Goal: Browse casually

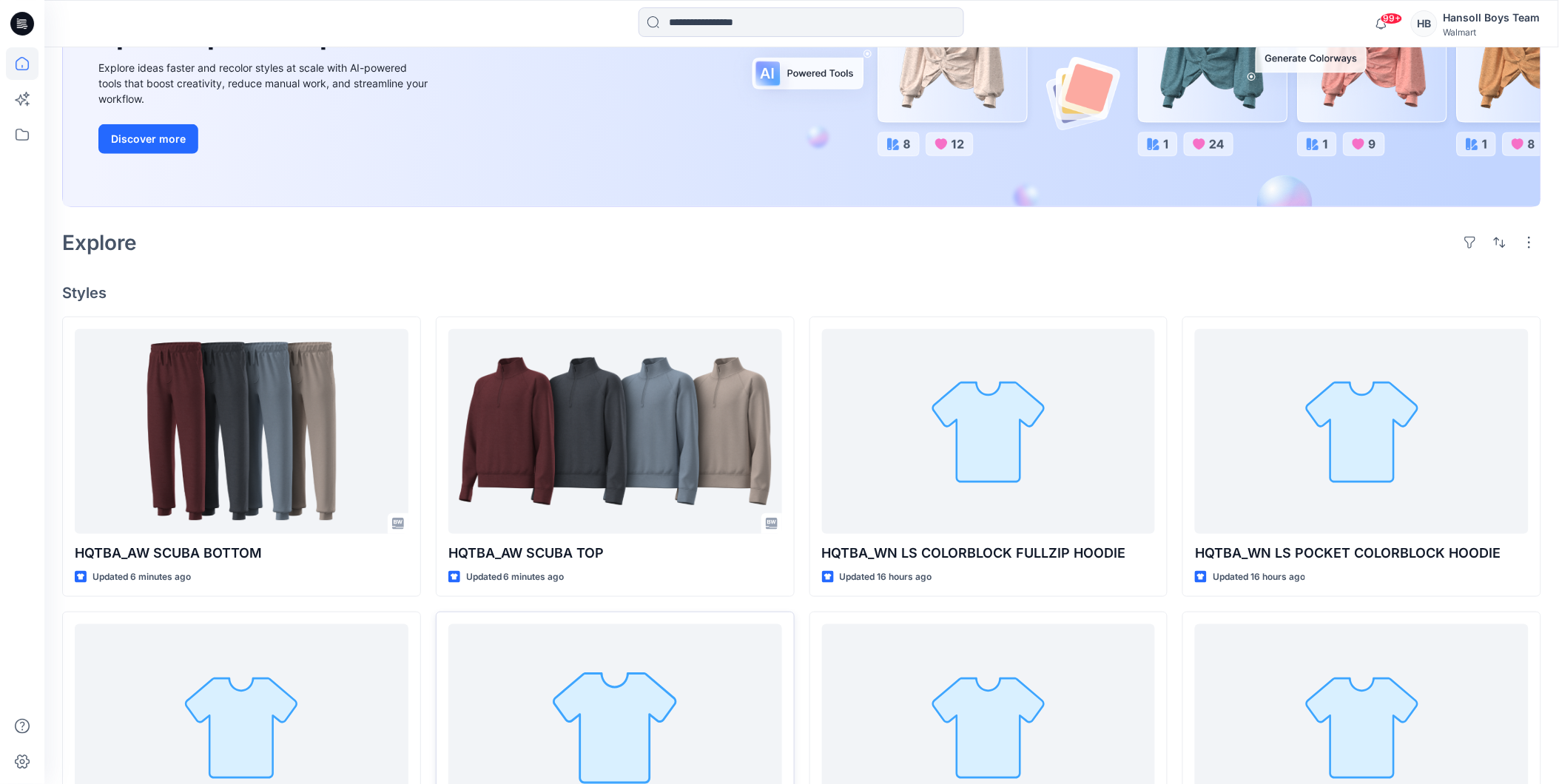
scroll to position [410, 0]
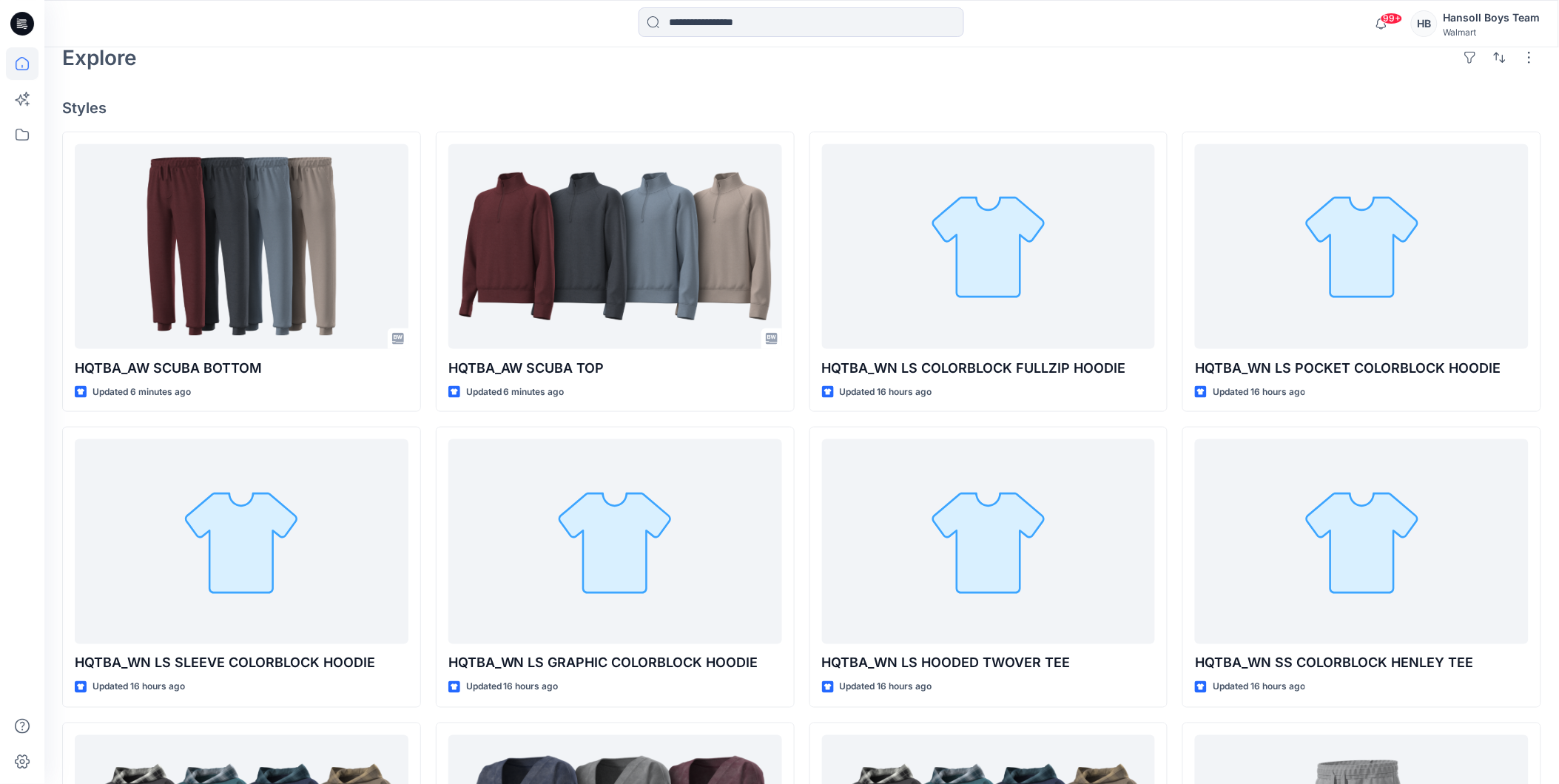
click at [988, 93] on div "Welcome back, Hansoll New New Unleash Creativity, Speed Up Development Explore …" at bounding box center [801, 356] width 1514 height 1437
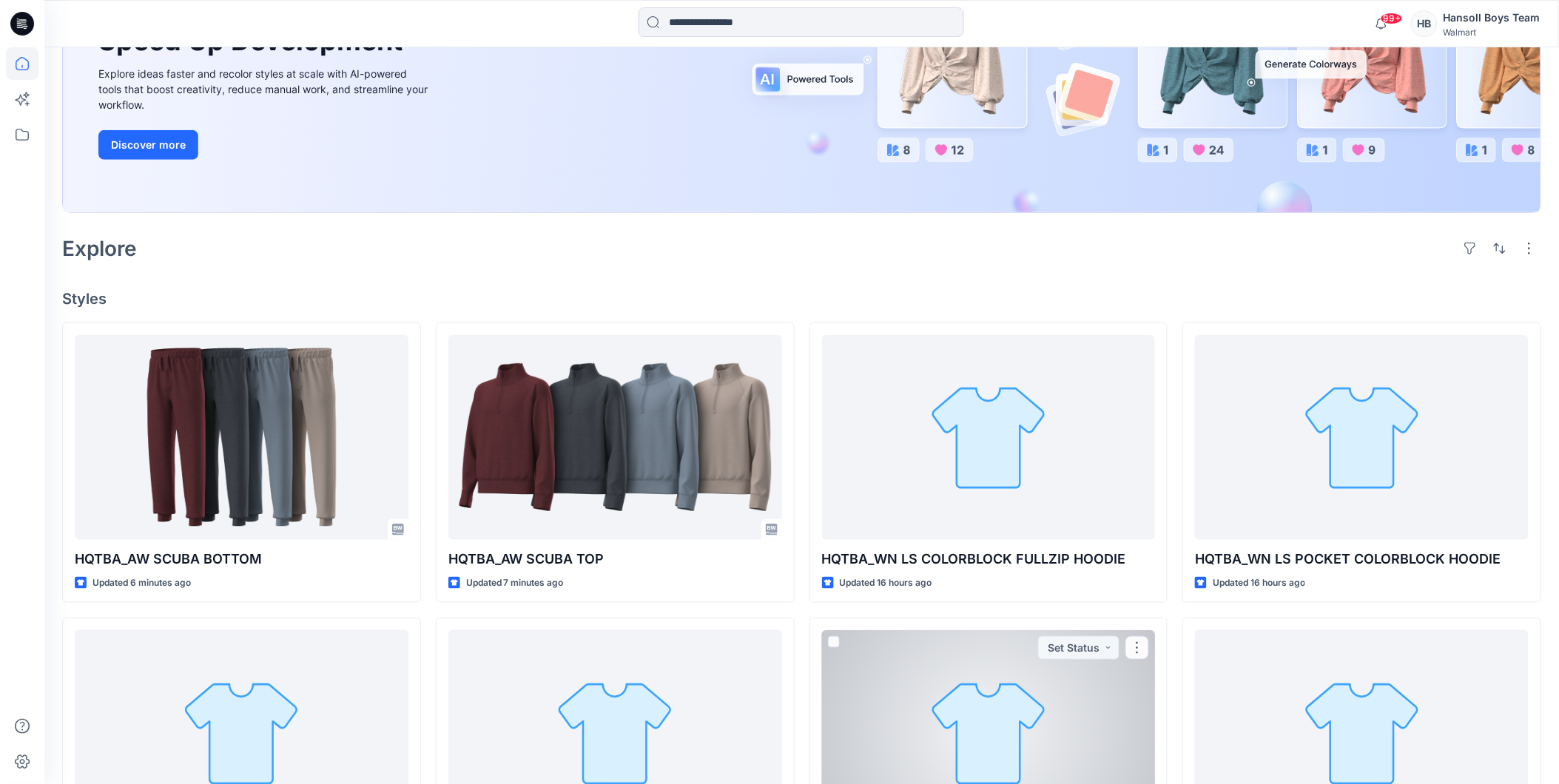
scroll to position [0, 0]
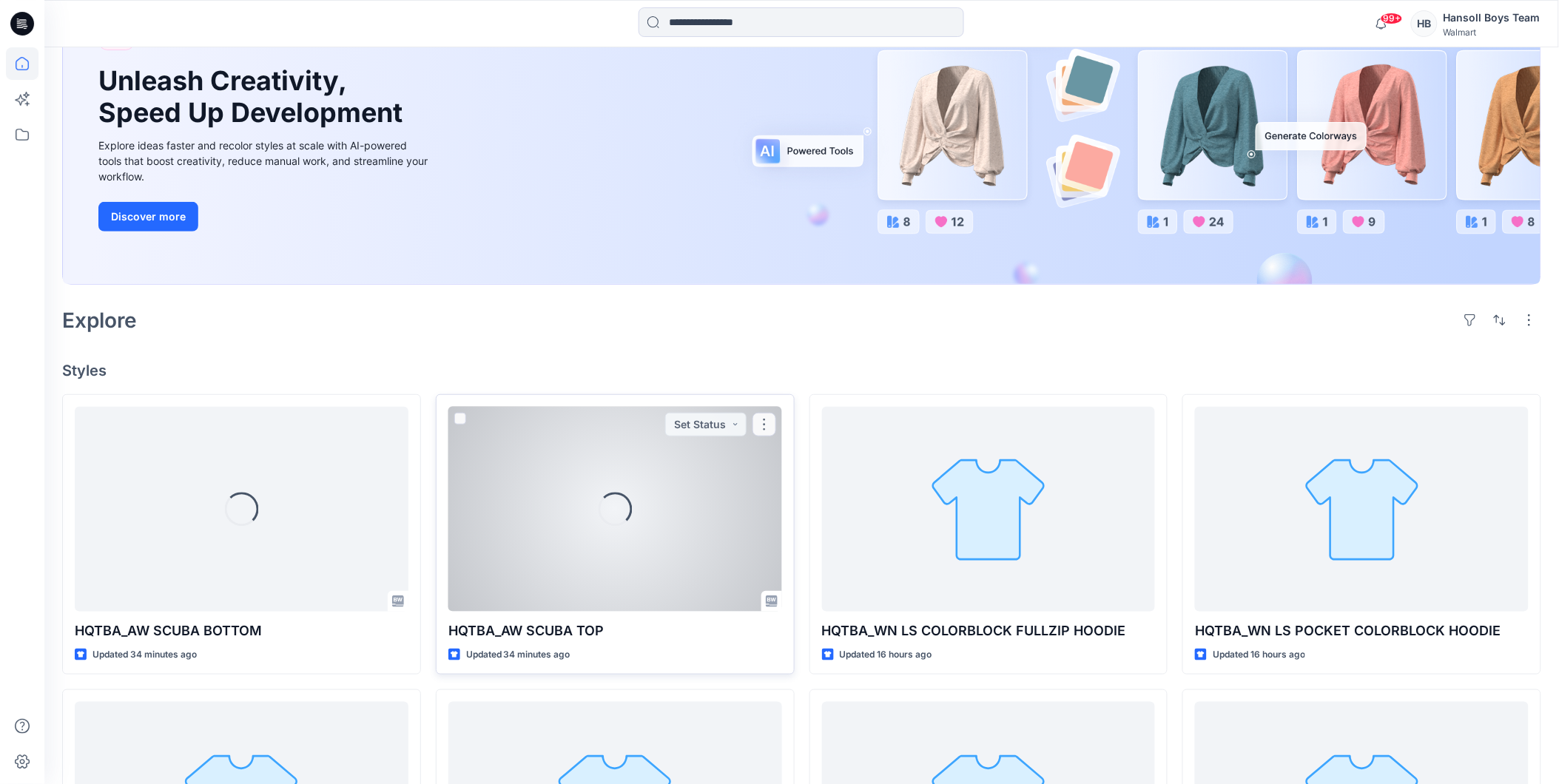
scroll to position [164, 0]
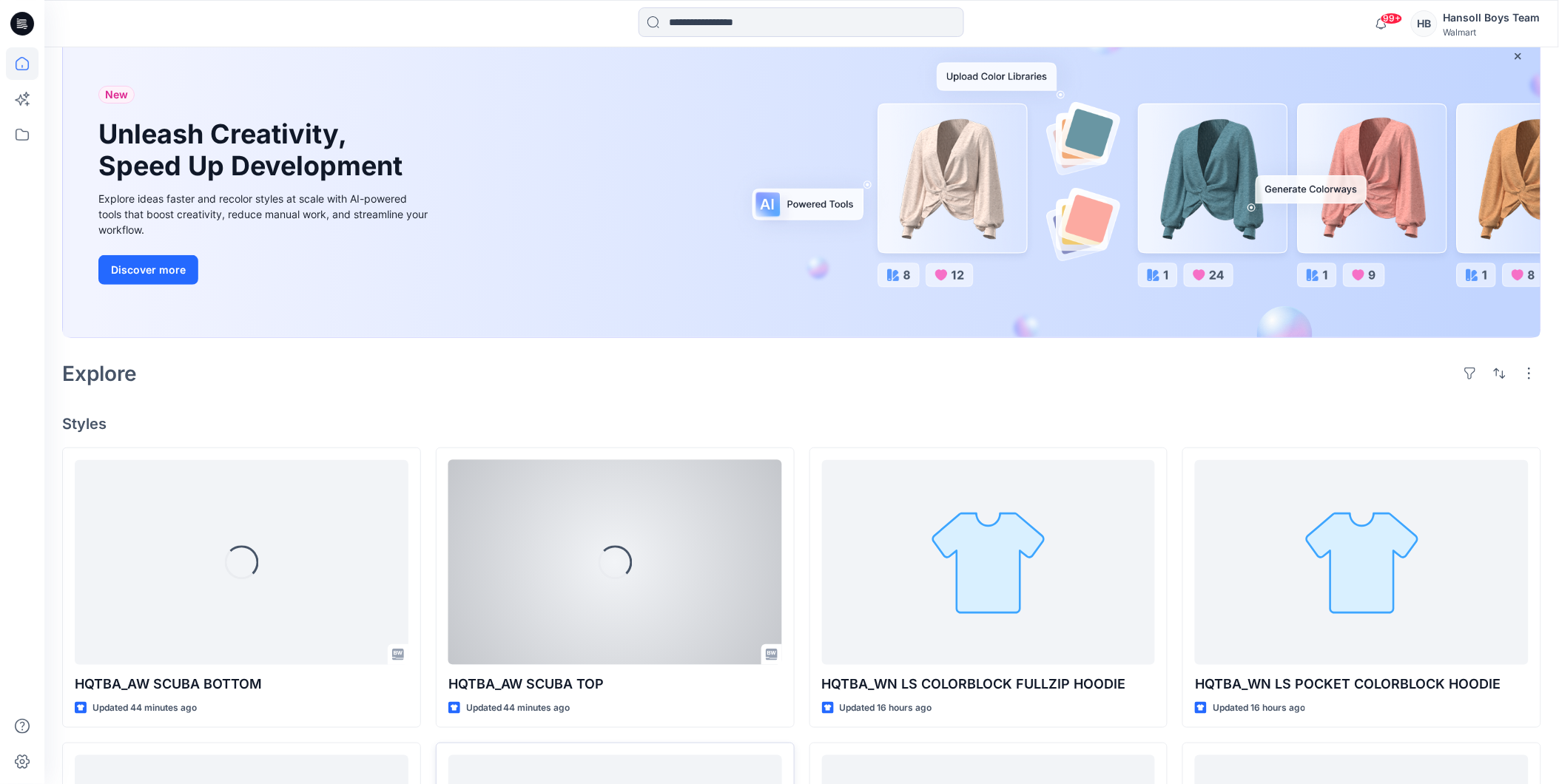
scroll to position [164, 0]
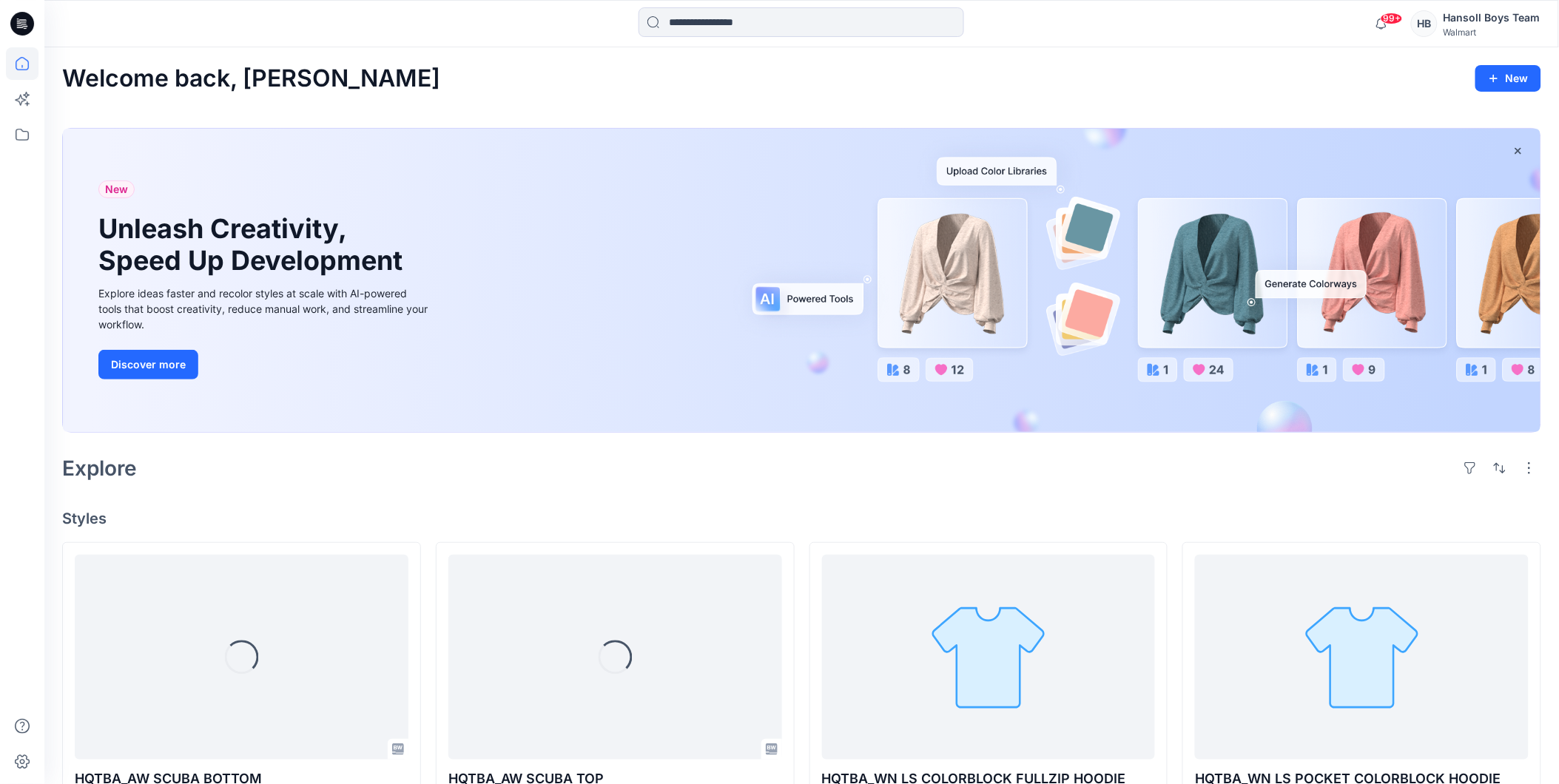
drag, startPoint x: 823, startPoint y: 95, endPoint x: 725, endPoint y: 117, distance: 100.4
click at [823, 95] on div "Welcome back, [PERSON_NAME] New New Unleash Creativity, Speed Up Development Ex…" at bounding box center [801, 766] width 1514 height 1437
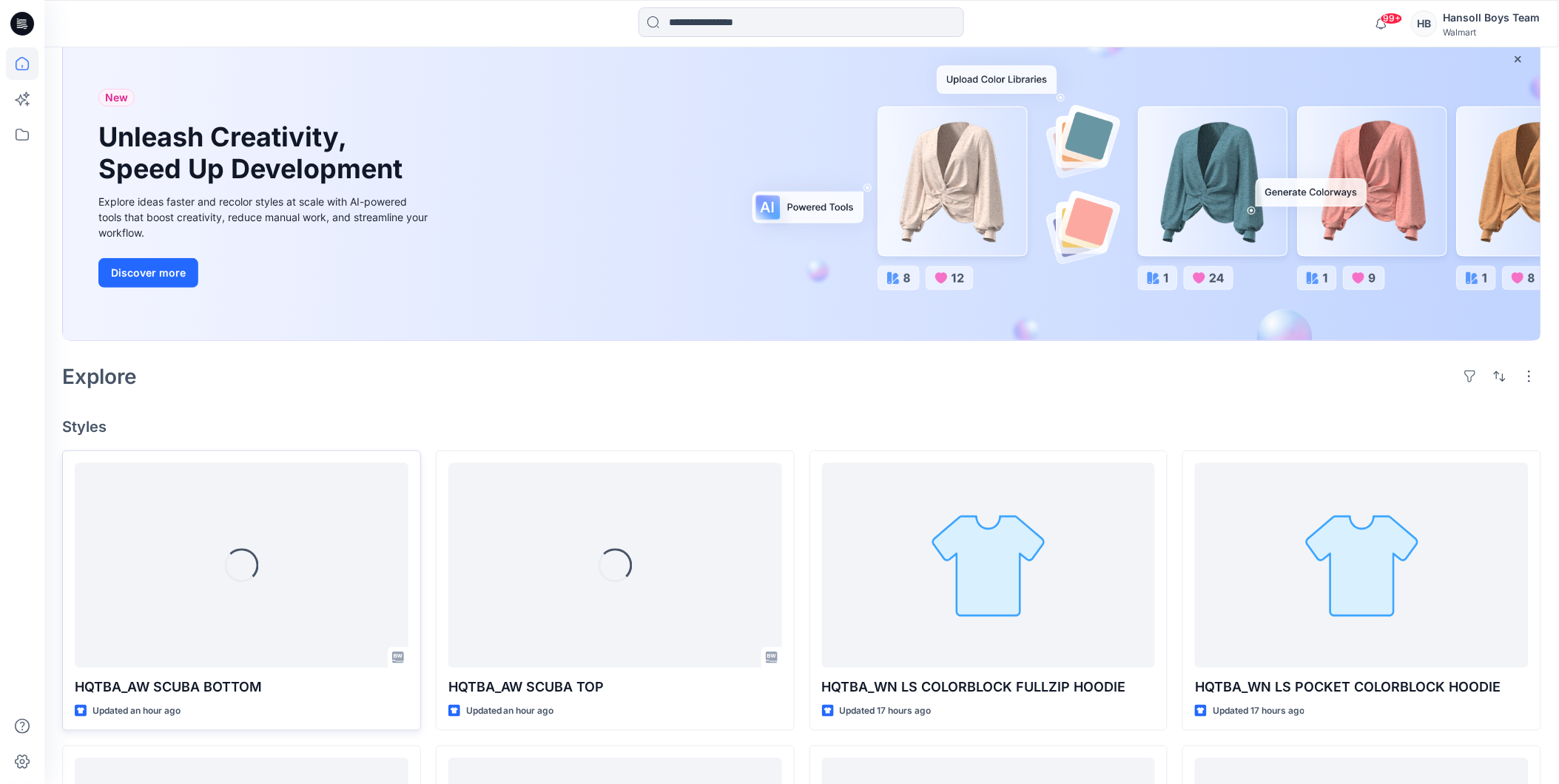
scroll to position [164, 0]
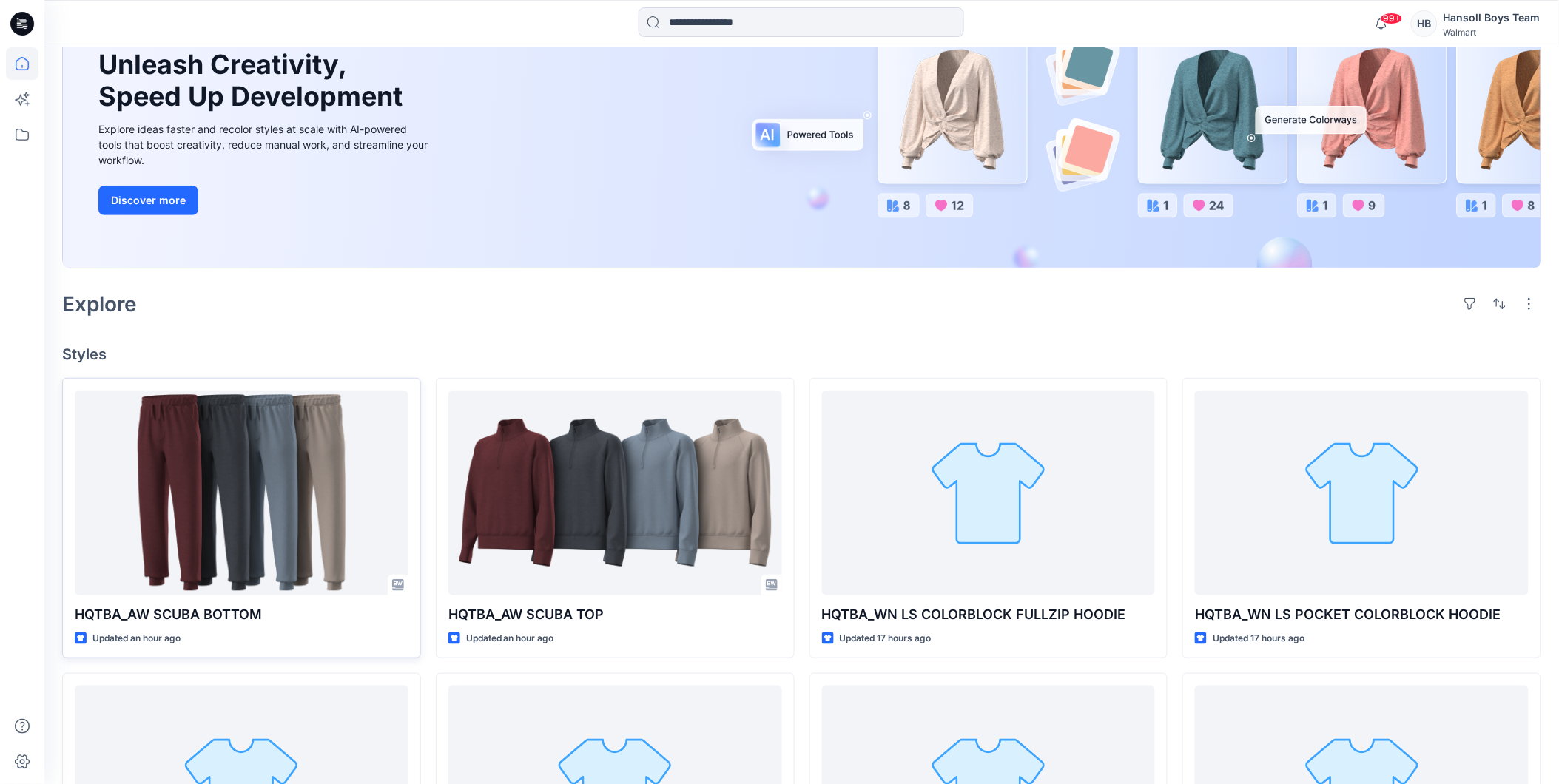
click at [319, 334] on div "Welcome back, [PERSON_NAME] New New Unleash Creativity, Speed Up Development Ex…" at bounding box center [801, 602] width 1514 height 1437
